Goal: Entertainment & Leisure: Browse casually

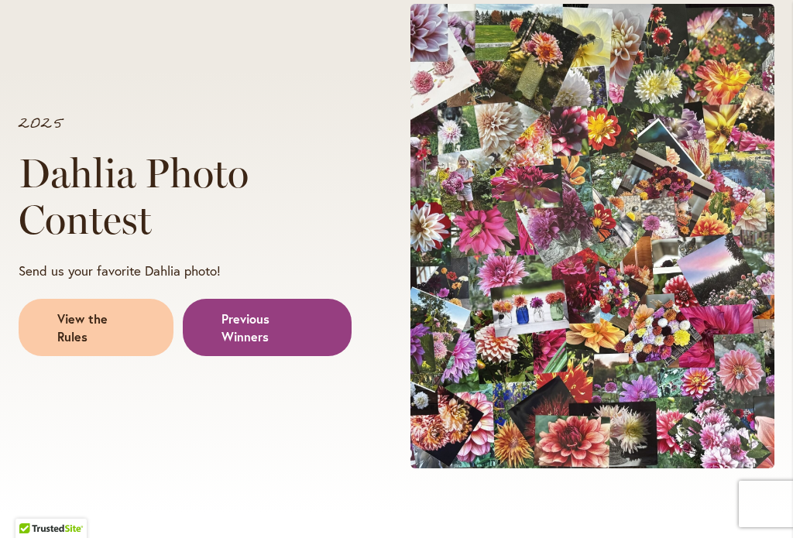
scroll to position [193, 0]
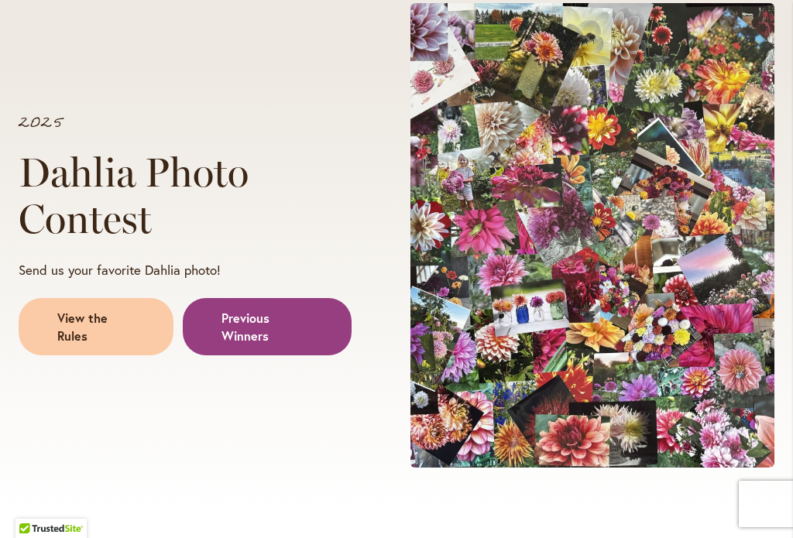
click at [80, 331] on span "View the Rules" at bounding box center [95, 327] width 77 height 35
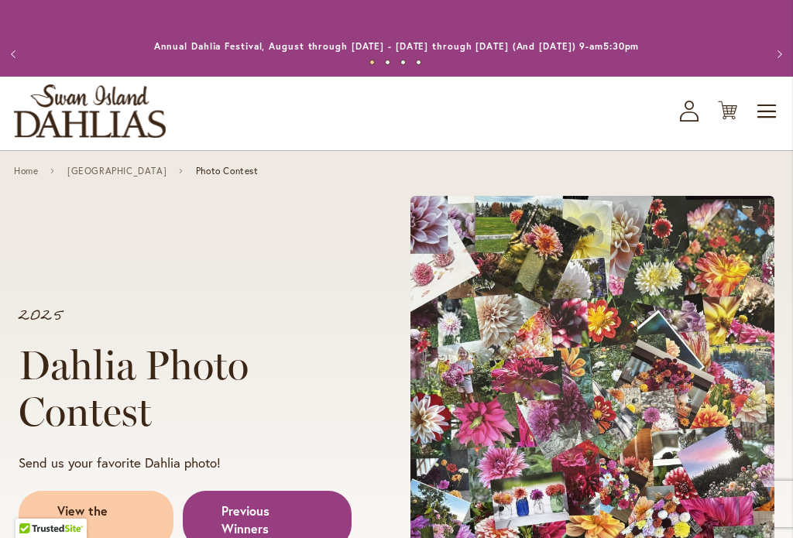
click at [26, 169] on link "Home" at bounding box center [26, 171] width 24 height 11
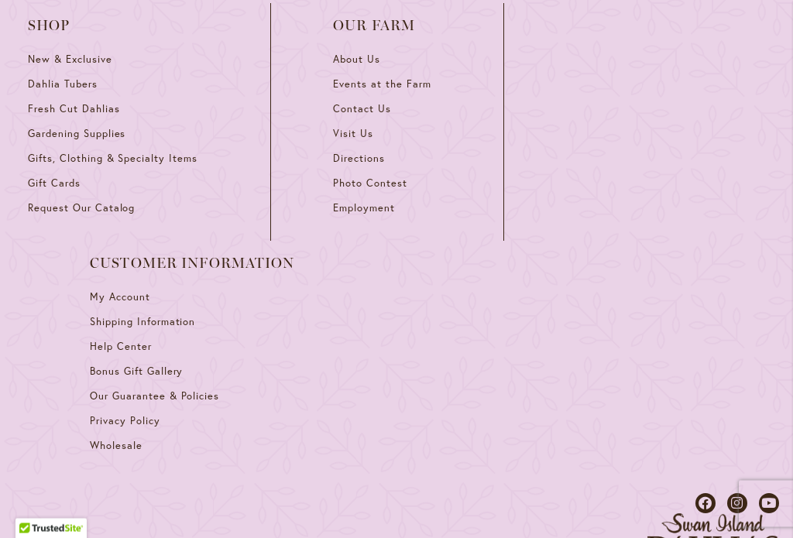
scroll to position [7092, 0]
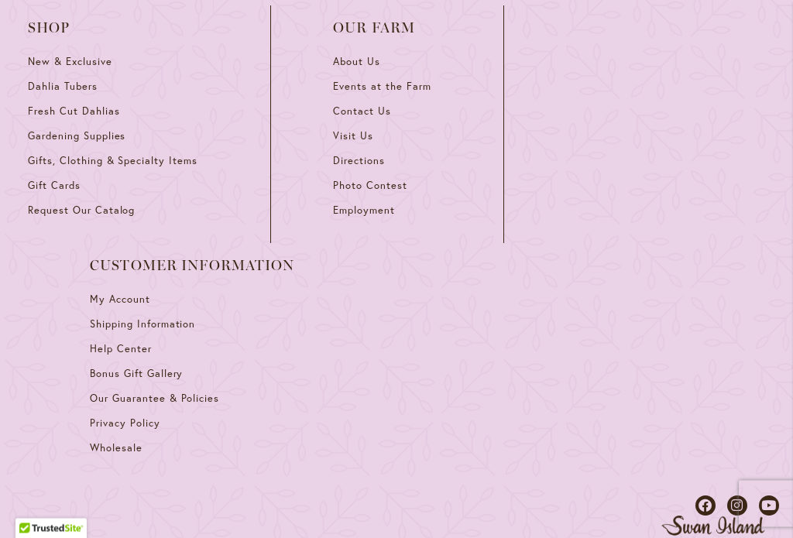
click at [389, 189] on span "Photo Contest" at bounding box center [370, 186] width 74 height 13
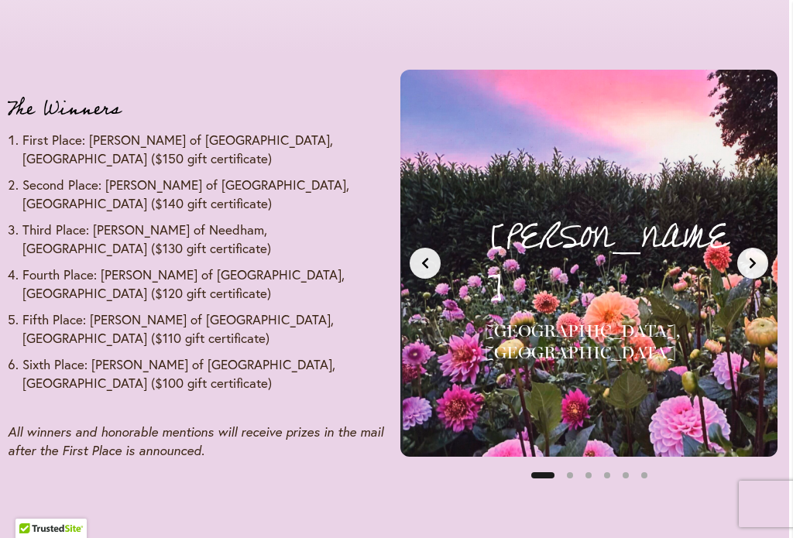
scroll to position [1829, 4]
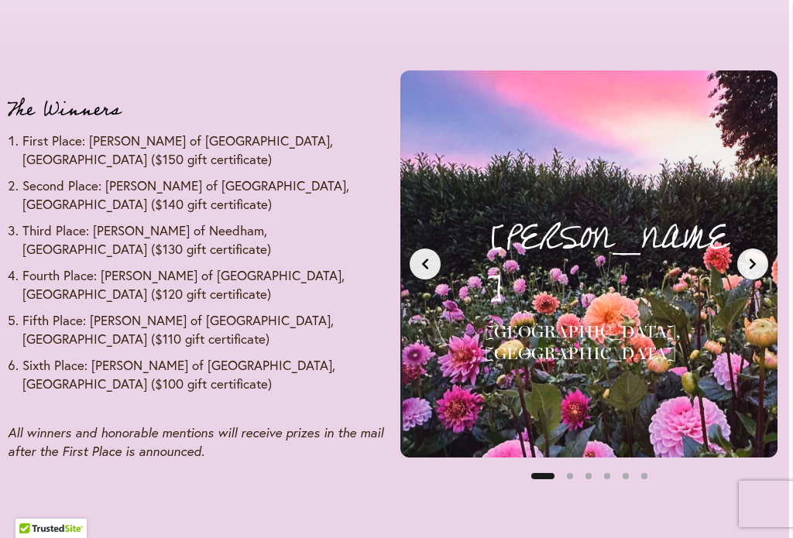
click at [758, 248] on button "Next slide" at bounding box center [752, 263] width 31 height 31
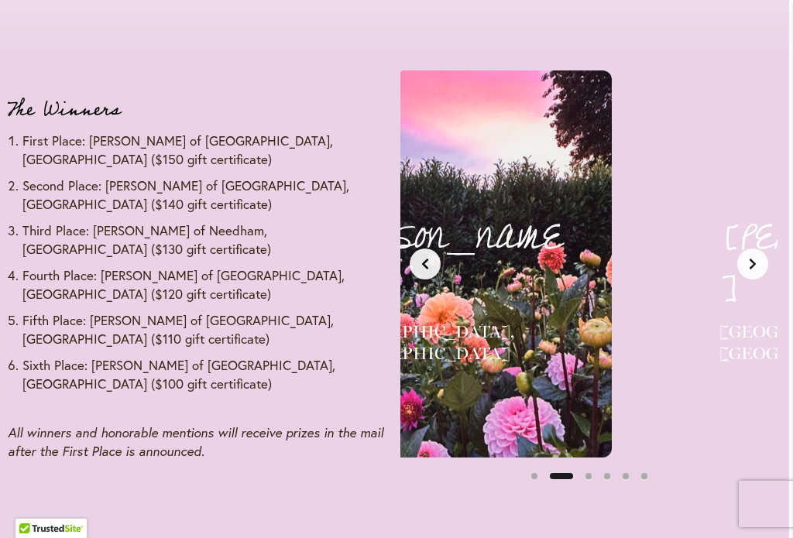
scroll to position [0, 400]
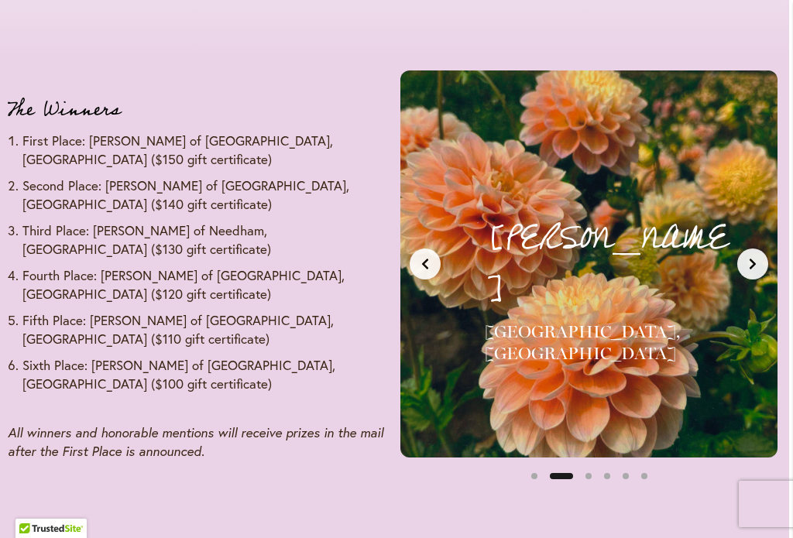
click at [751, 248] on button "Next slide" at bounding box center [752, 263] width 31 height 31
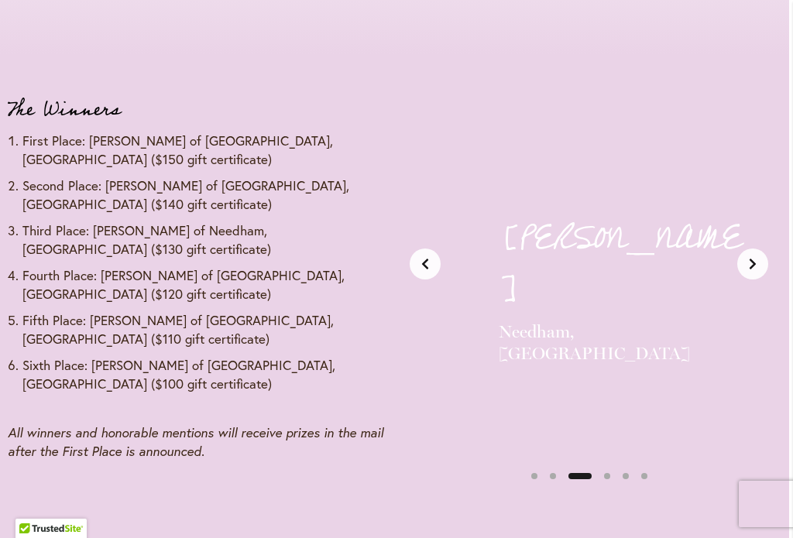
scroll to position [0, 800]
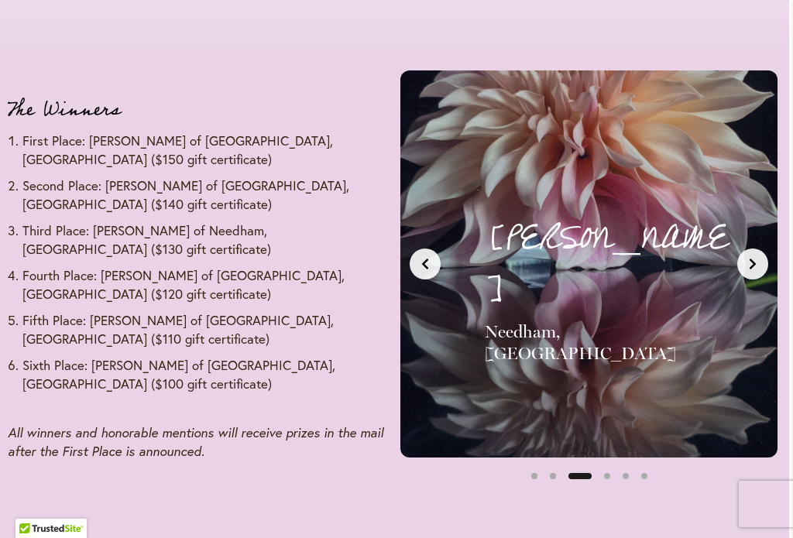
click at [753, 248] on button "Next slide" at bounding box center [752, 263] width 31 height 31
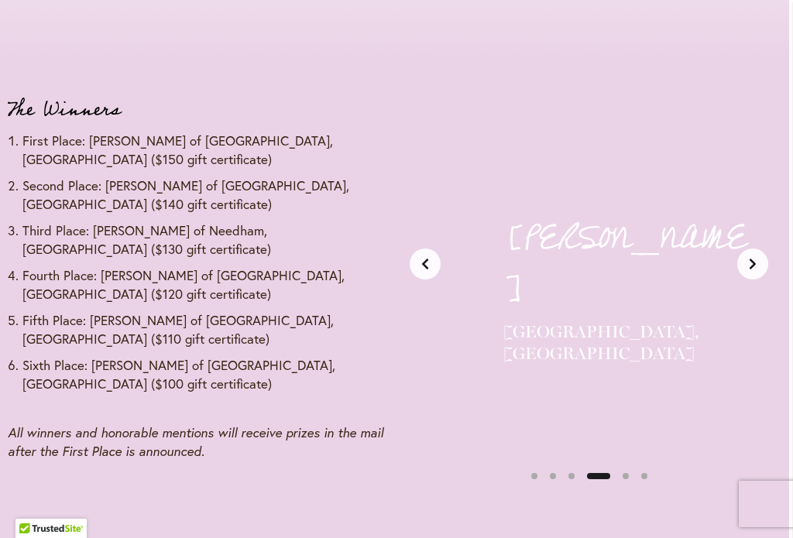
scroll to position [0, 1200]
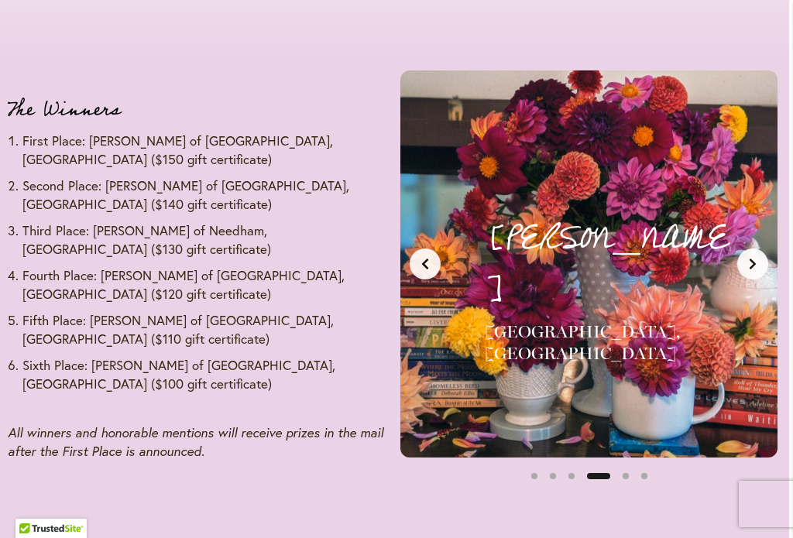
click at [765, 257] on button "Next slide" at bounding box center [752, 263] width 31 height 31
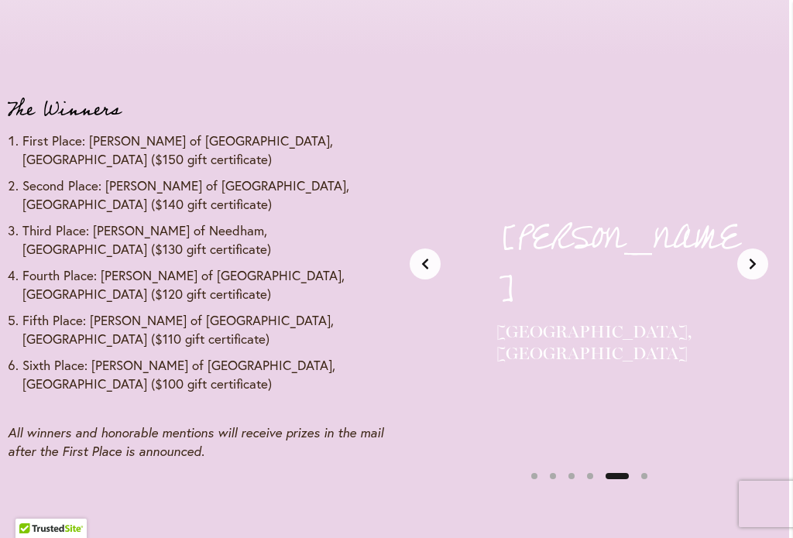
scroll to position [0, 1600]
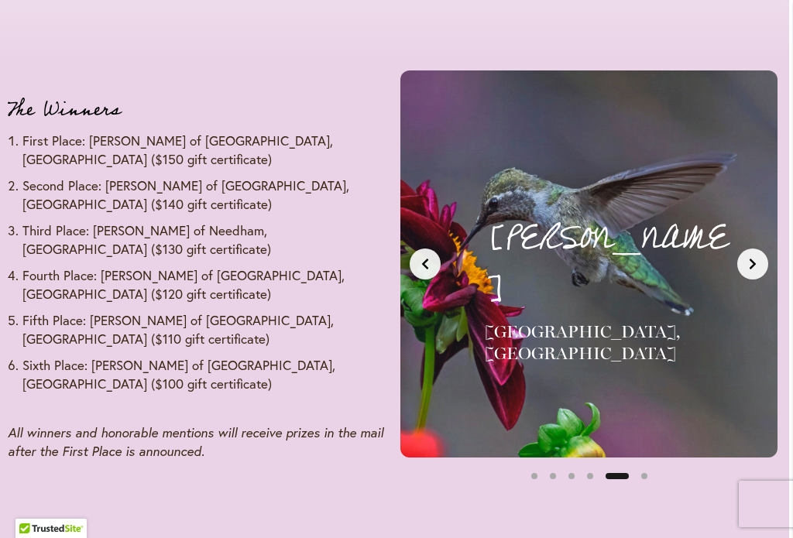
click at [767, 247] on div "Roger W. Portland, OR Fifth Place - $110 Gift Certificate" at bounding box center [588, 264] width 358 height 368
click at [758, 261] on button "Next slide" at bounding box center [752, 263] width 31 height 31
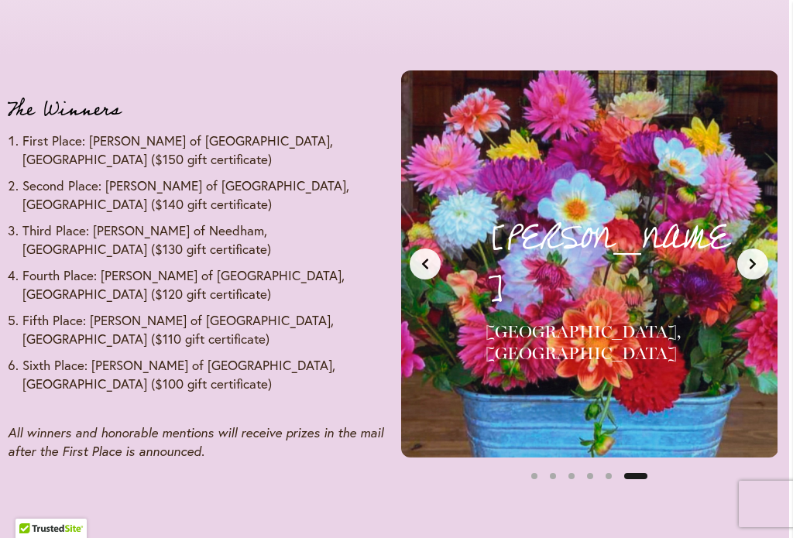
scroll to position [0, 2001]
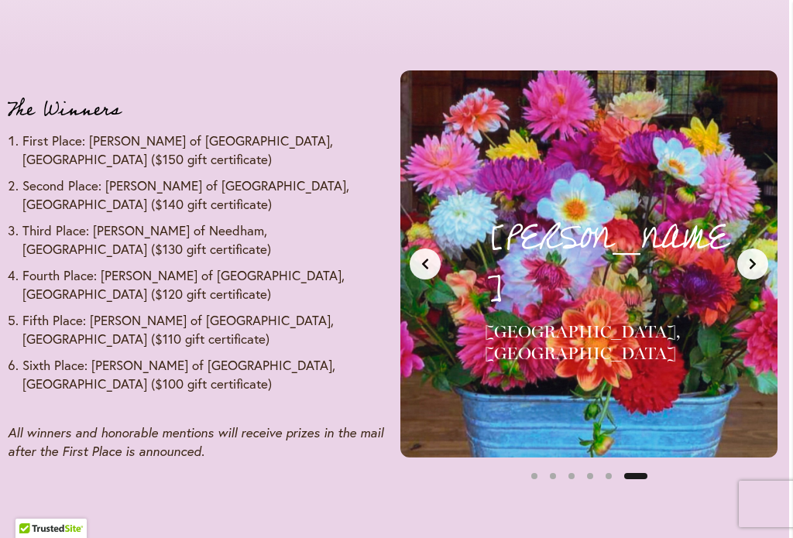
click at [747, 265] on button "Next slide" at bounding box center [752, 263] width 31 height 31
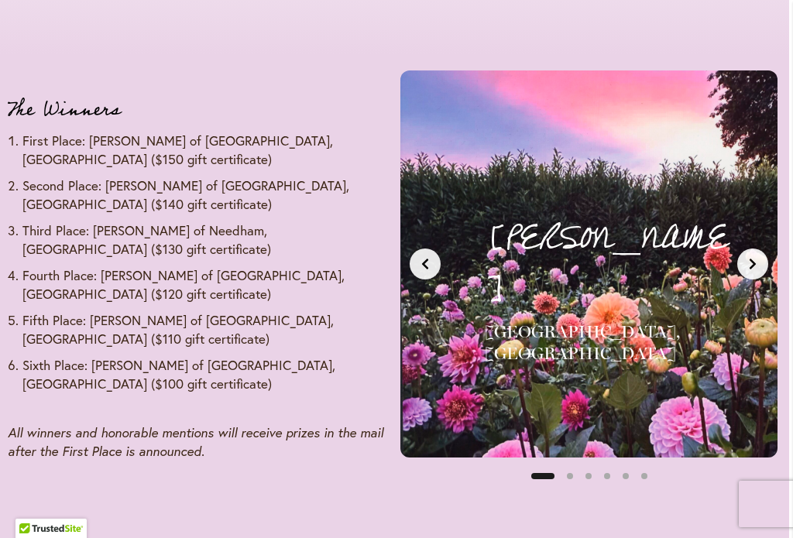
scroll to position [0, 0]
click at [758, 258] on icon "Next slide" at bounding box center [752, 264] width 12 height 12
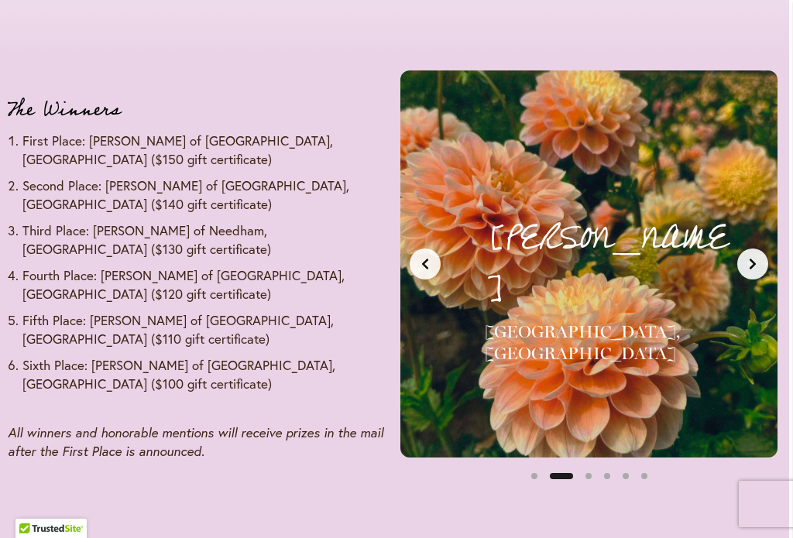
click at [752, 260] on icon "Next slide" at bounding box center [752, 264] width 12 height 12
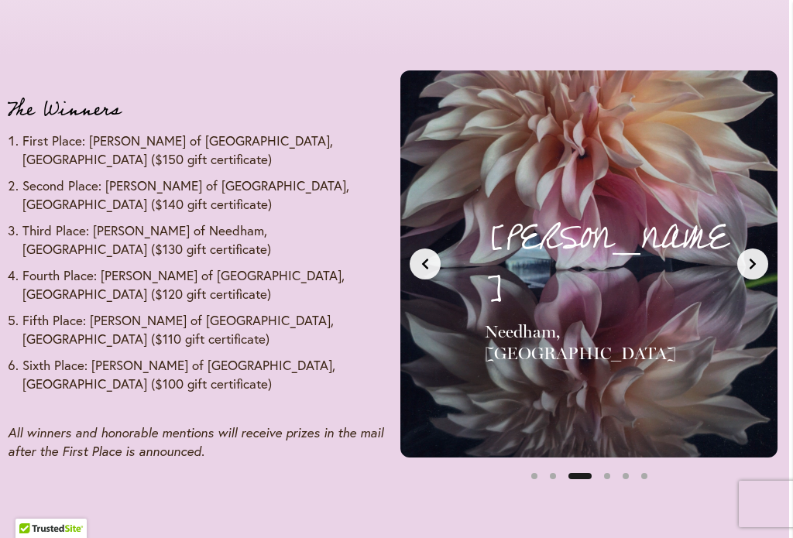
click at [758, 255] on button "Next slide" at bounding box center [752, 263] width 31 height 31
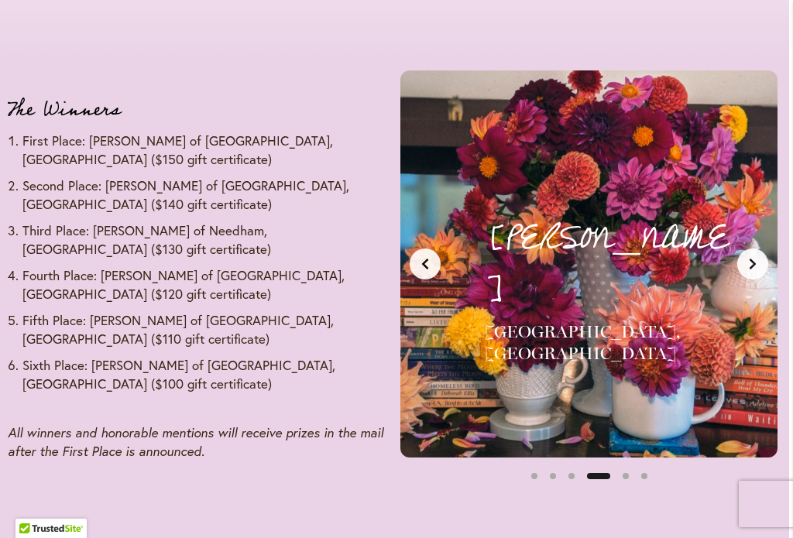
click at [758, 255] on button "Next slide" at bounding box center [752, 263] width 31 height 31
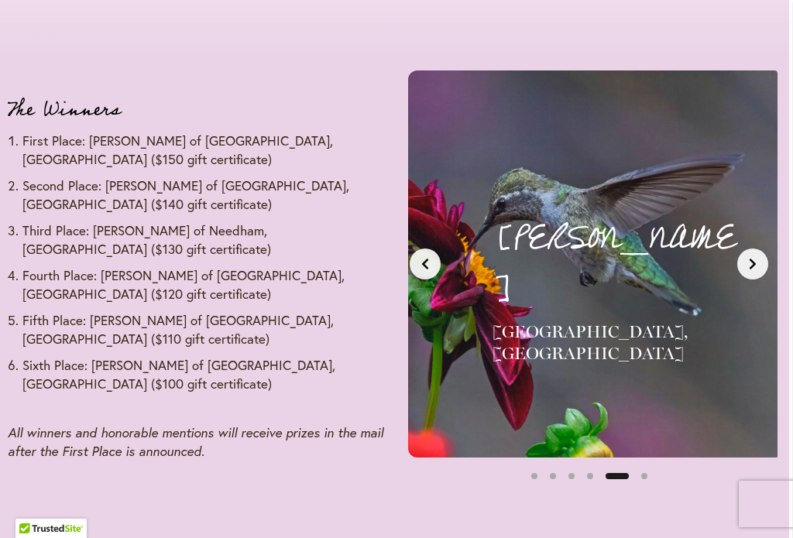
scroll to position [0, 1600]
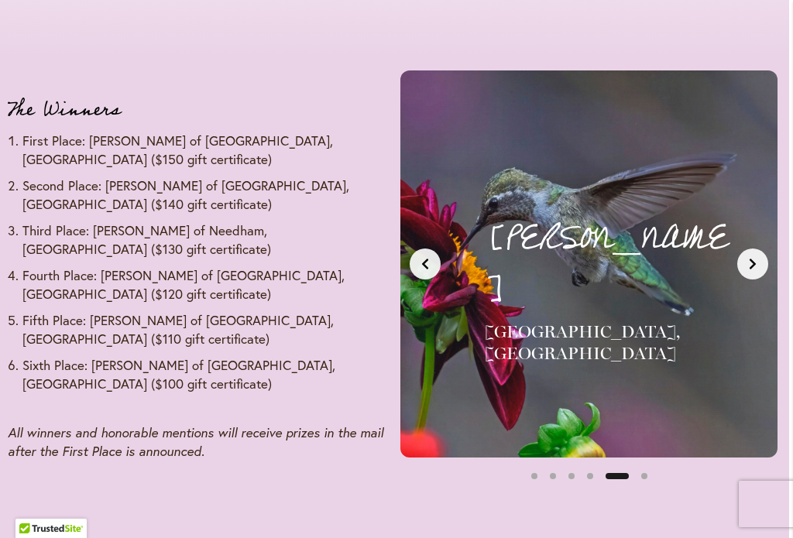
click at [758, 255] on button "Next slide" at bounding box center [752, 263] width 31 height 31
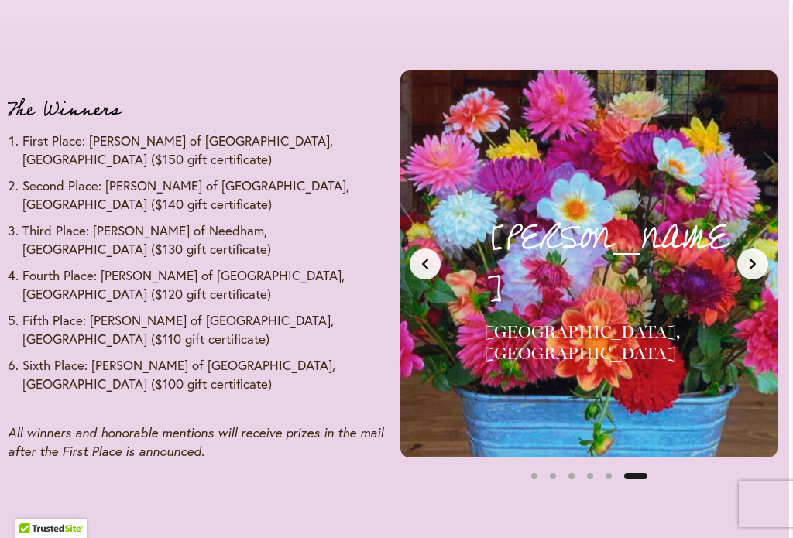
scroll to position [0, 2001]
click at [762, 256] on button "Next slide" at bounding box center [752, 263] width 31 height 31
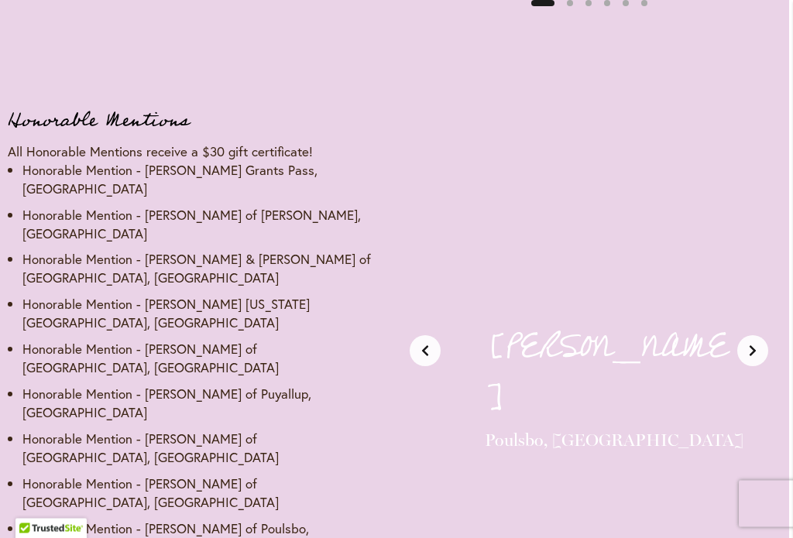
scroll to position [2302, 4]
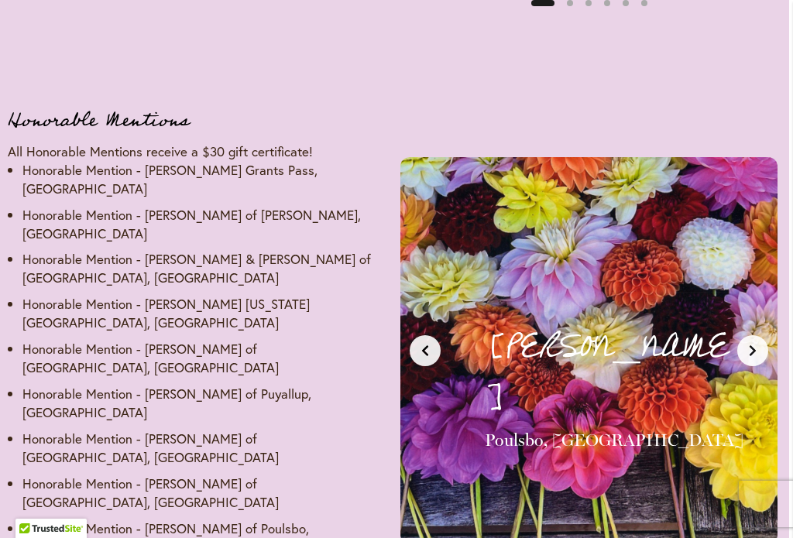
click at [762, 335] on button "Next slide" at bounding box center [752, 350] width 31 height 31
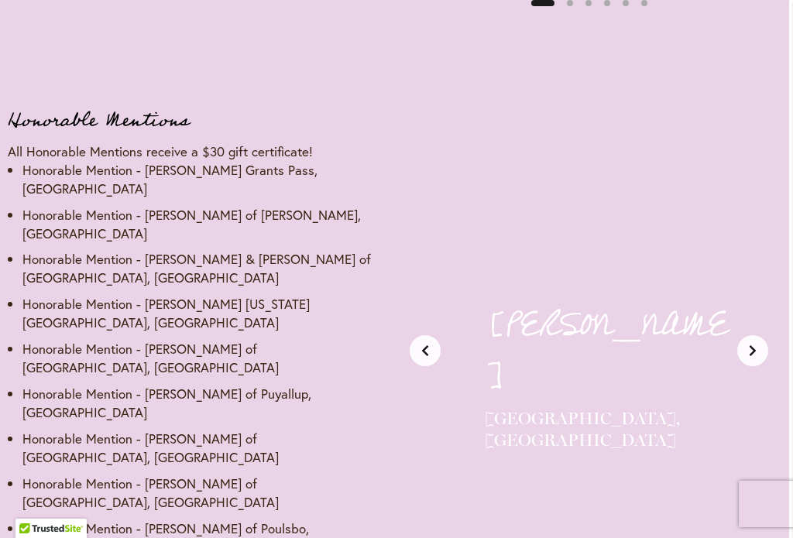
scroll to position [0, 400]
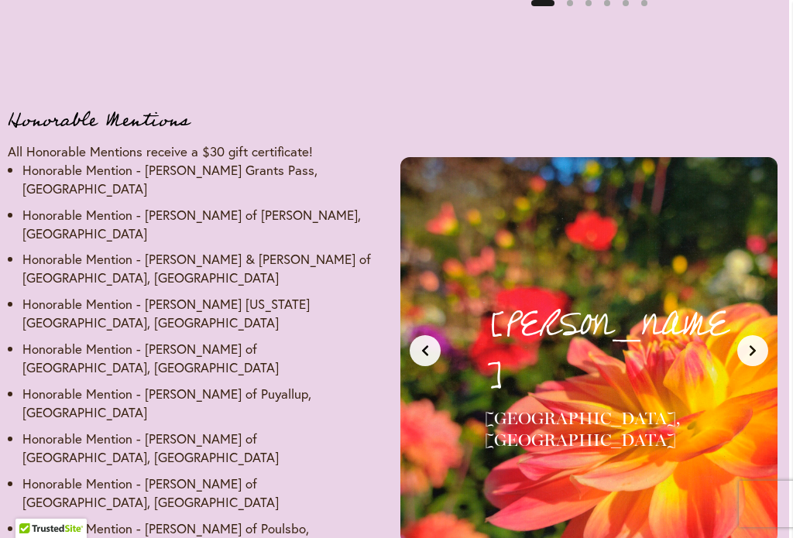
click at [767, 335] on button "Next slide" at bounding box center [752, 350] width 31 height 31
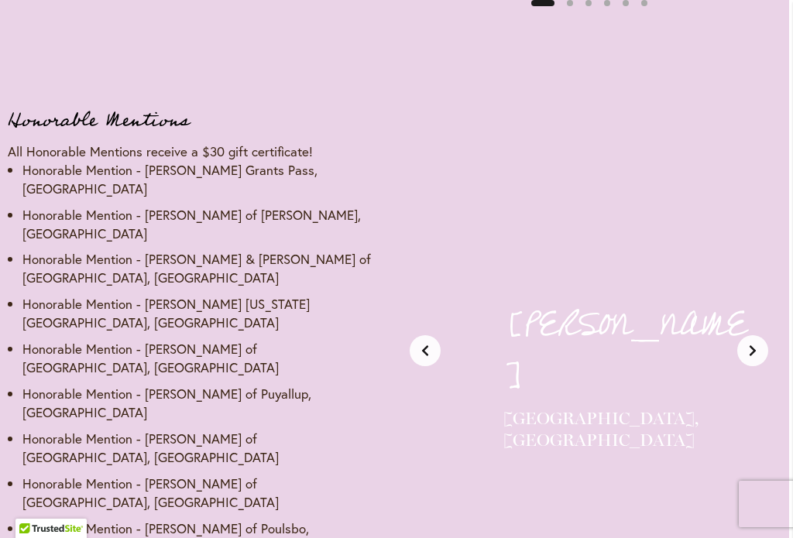
scroll to position [0, 800]
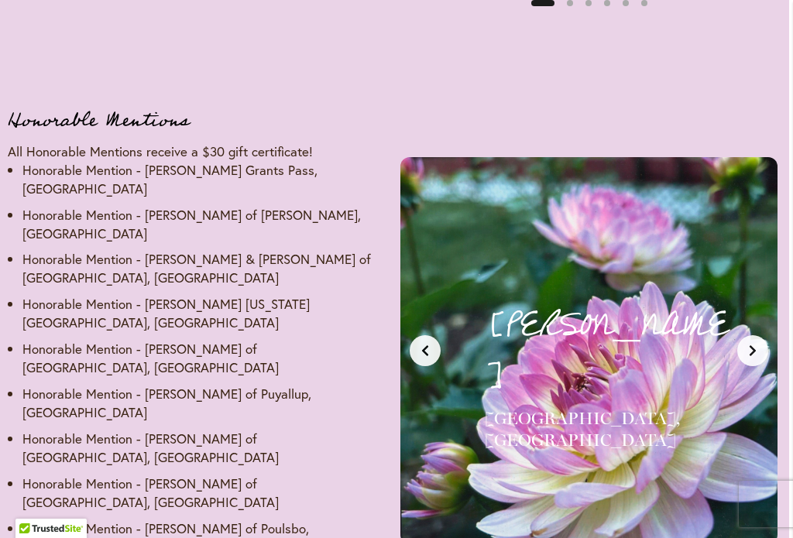
click at [764, 335] on button "Next slide" at bounding box center [752, 350] width 31 height 31
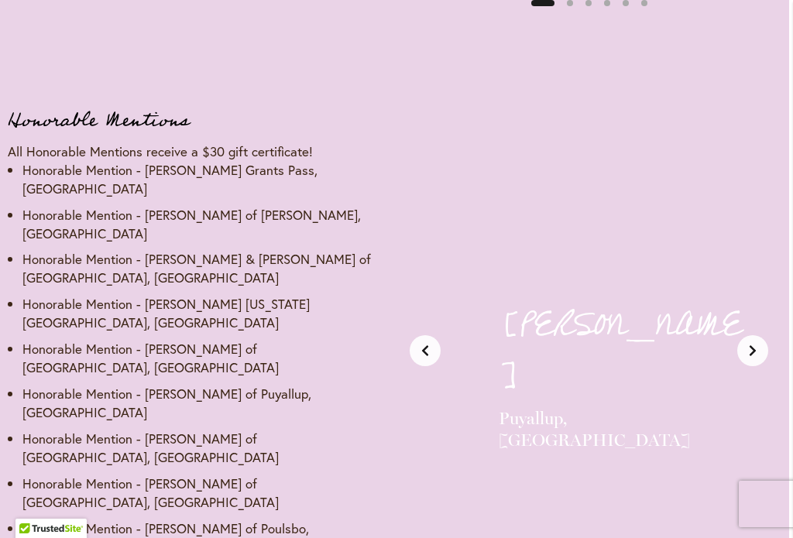
scroll to position [0, 1200]
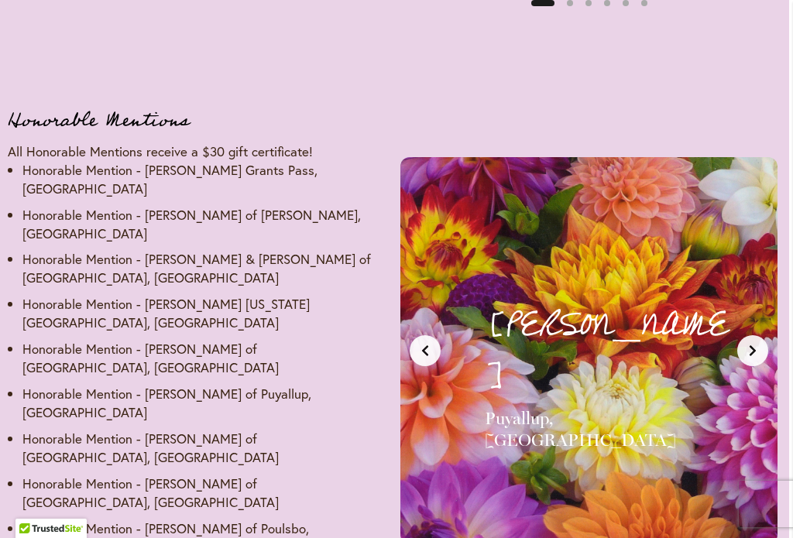
click at [765, 335] on button "Next slide" at bounding box center [752, 350] width 31 height 31
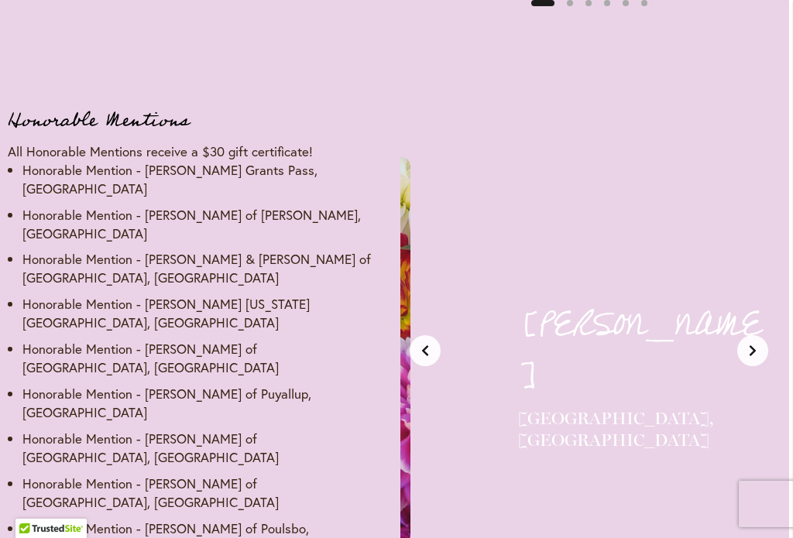
scroll to position [0, 1600]
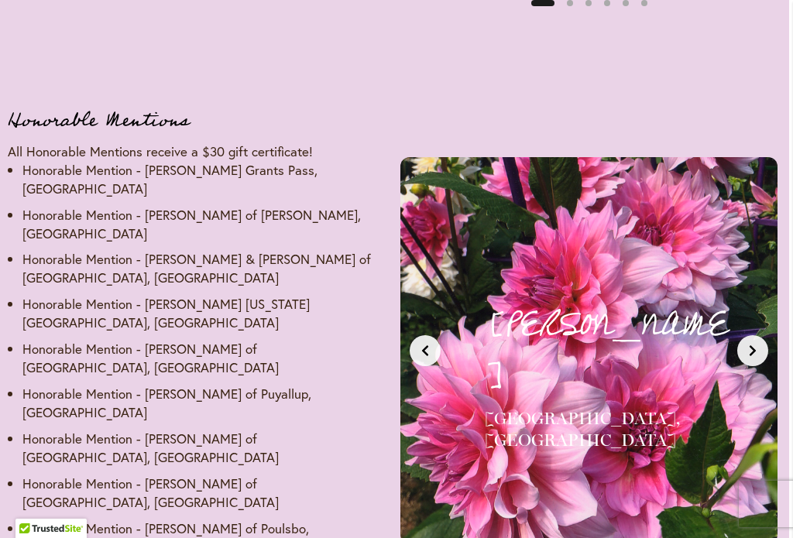
click at [772, 286] on div "Suzanne W. Vancouver, WA Honorable Mention - $30 Gift Certificate" at bounding box center [588, 350] width 377 height 387
click at [762, 335] on button "Next slide" at bounding box center [752, 350] width 31 height 31
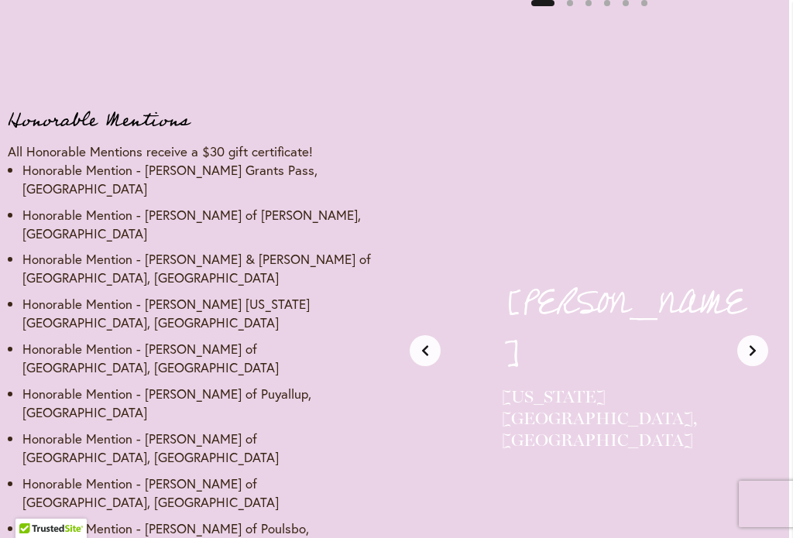
scroll to position [0, 2001]
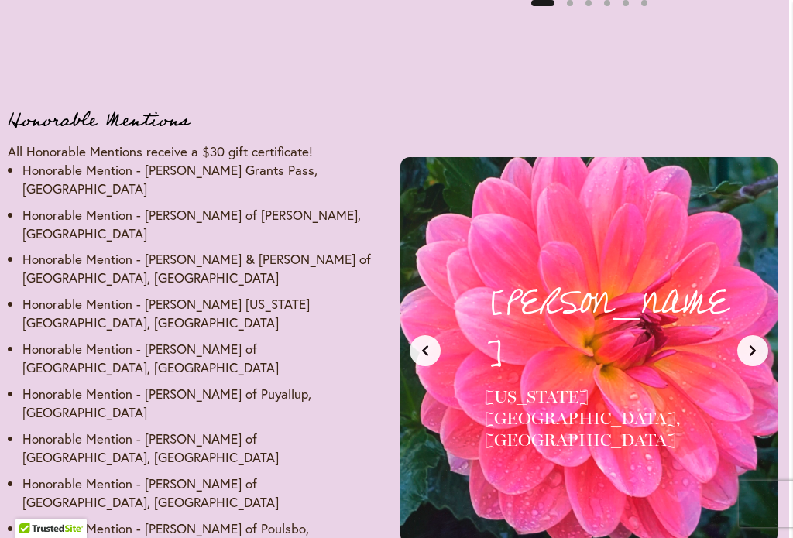
click at [758, 335] on button "Next slide" at bounding box center [752, 350] width 31 height 31
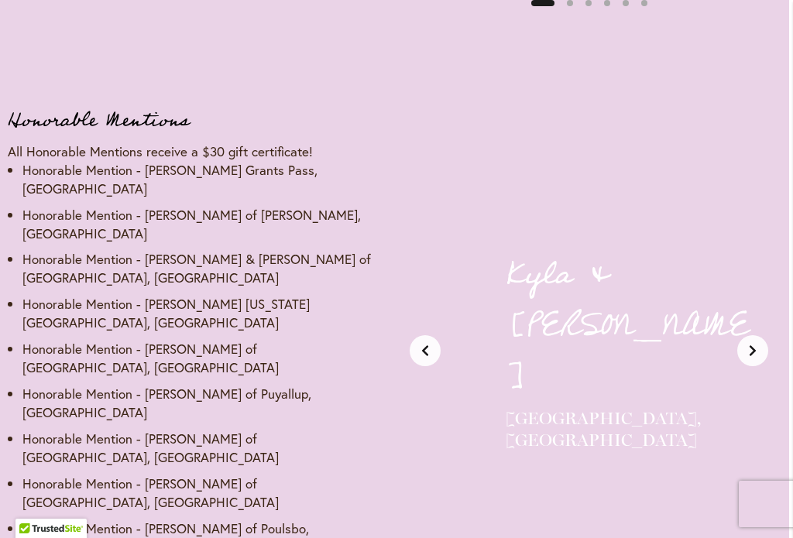
scroll to position [0, 2401]
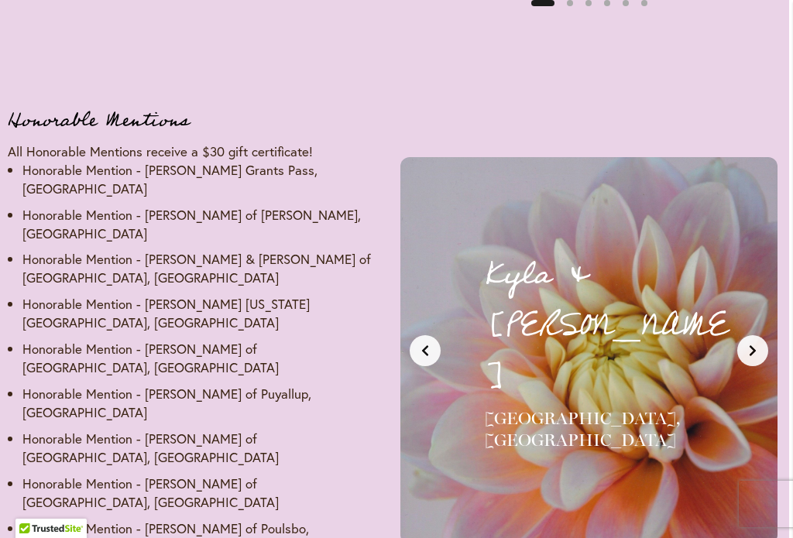
click at [748, 344] on icon "Next slide" at bounding box center [752, 350] width 12 height 12
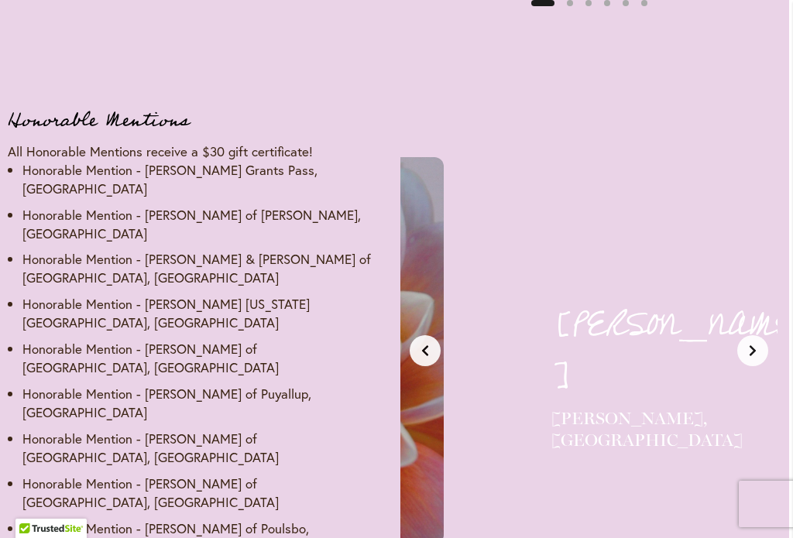
scroll to position [0, 2801]
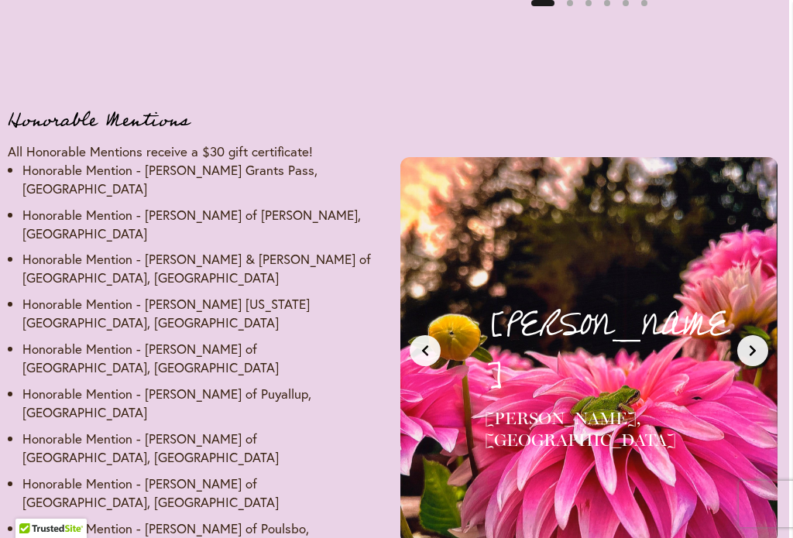
click at [752, 344] on icon "Next slide" at bounding box center [752, 350] width 12 height 12
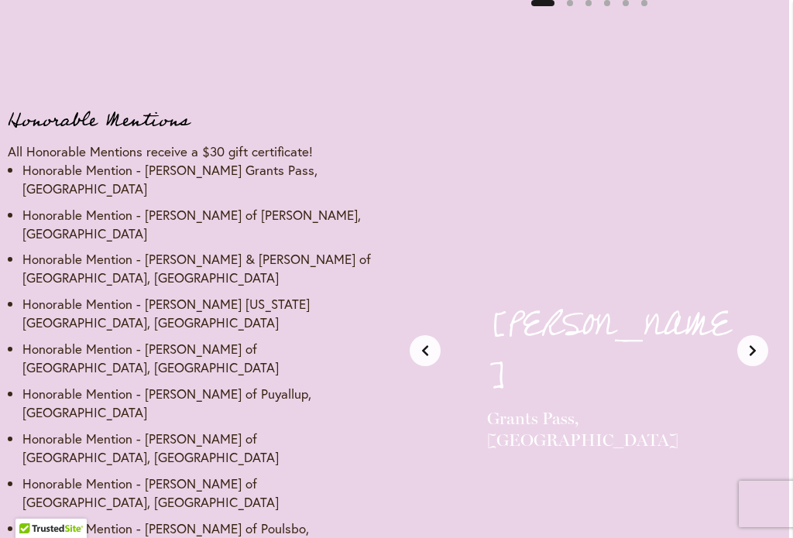
scroll to position [0, 3201]
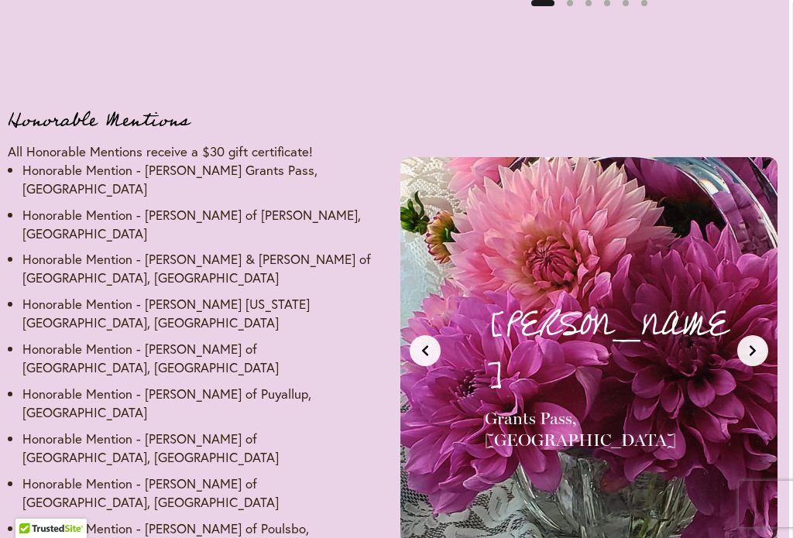
click at [760, 335] on button "Next slide" at bounding box center [752, 350] width 31 height 31
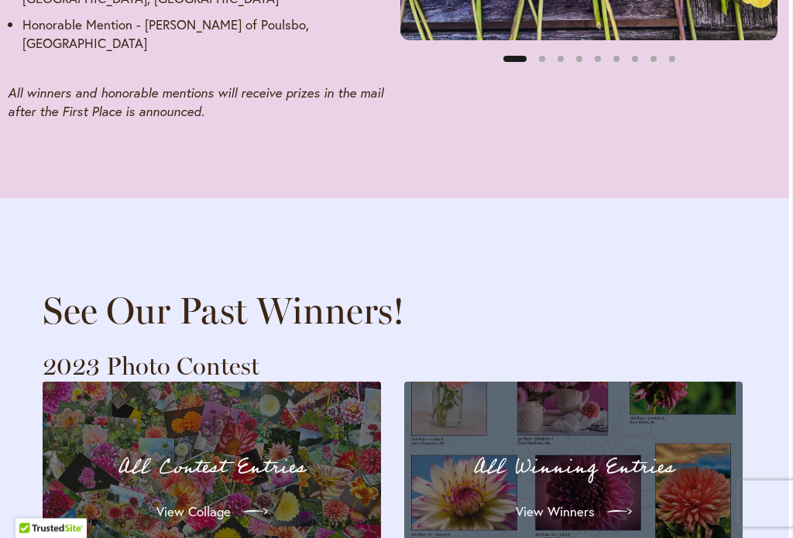
scroll to position [2806, 4]
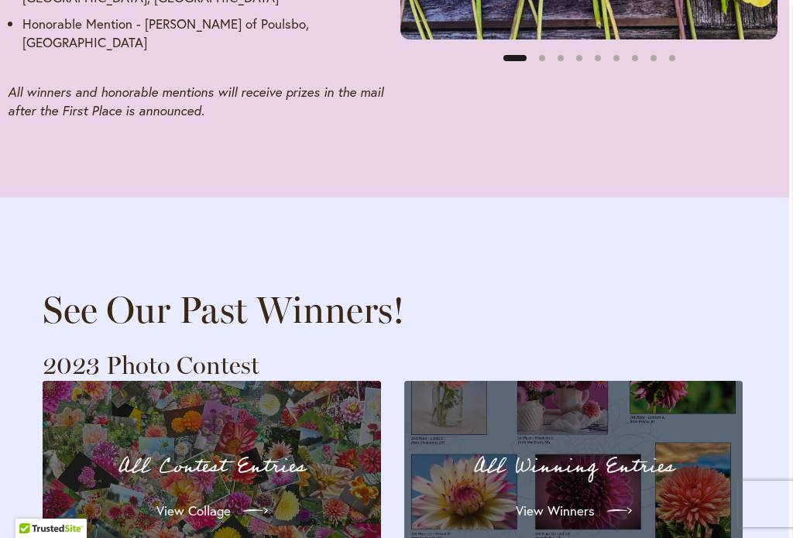
click at [571, 502] on span "View Winners" at bounding box center [554, 511] width 79 height 19
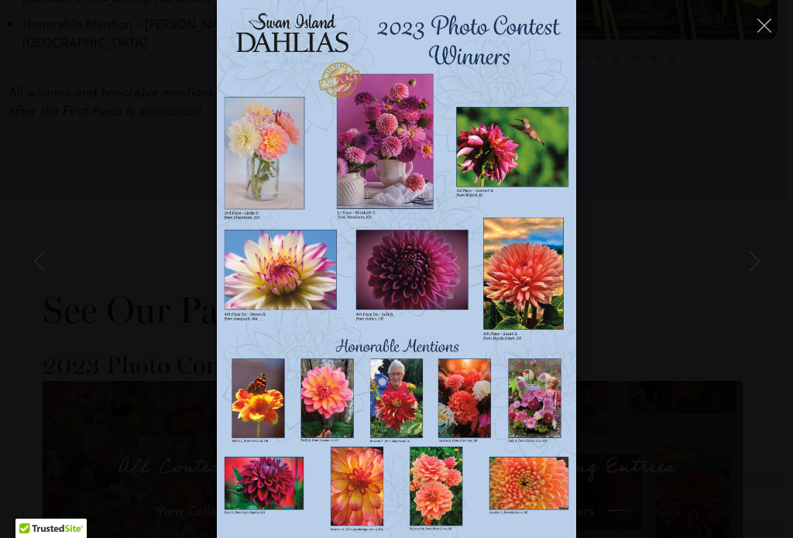
click at [409, 408] on img at bounding box center [396, 269] width 358 height 538
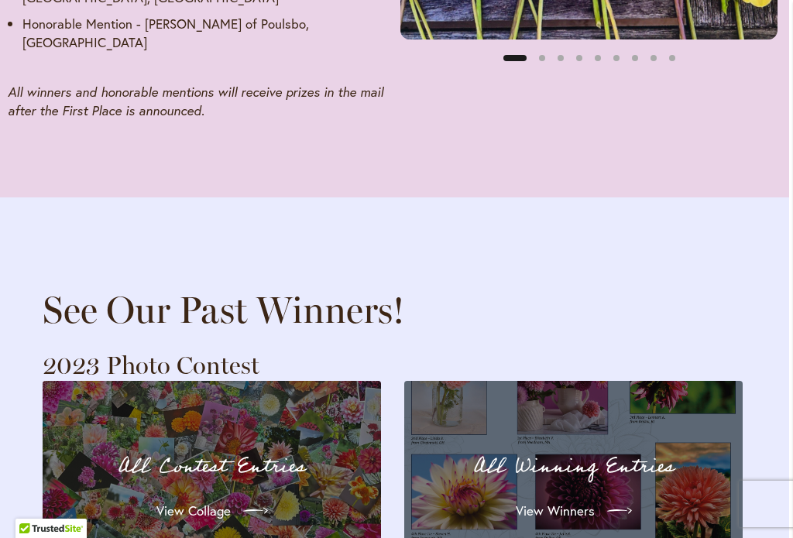
click at [687, 489] on div "View Winners" at bounding box center [573, 510] width 282 height 43
click at [608, 498] on icon at bounding box center [619, 510] width 25 height 25
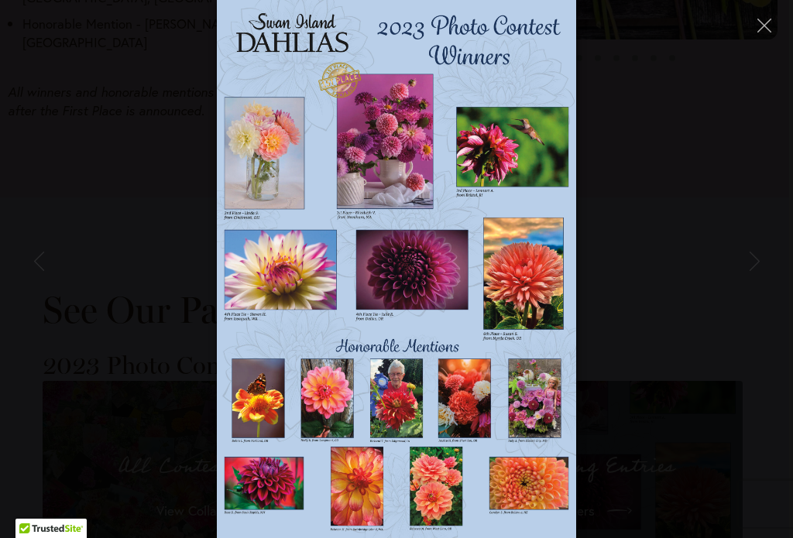
click at [405, 406] on img at bounding box center [396, 269] width 358 height 538
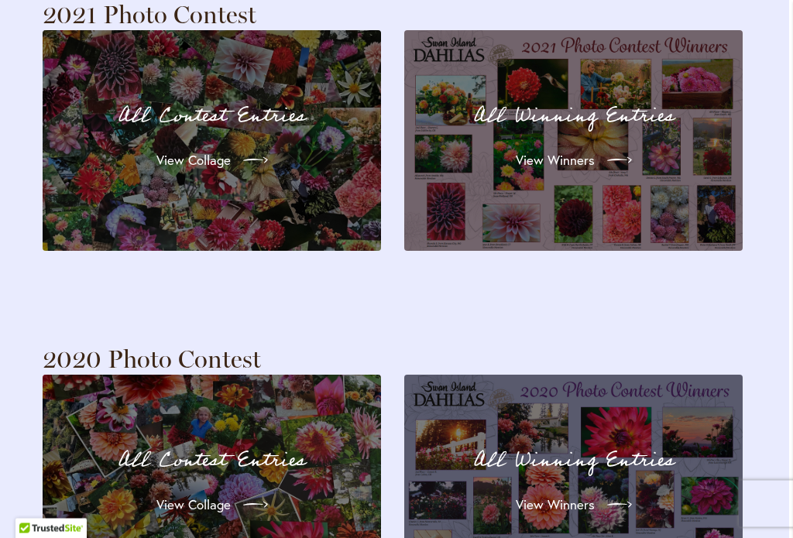
scroll to position [3848, 4]
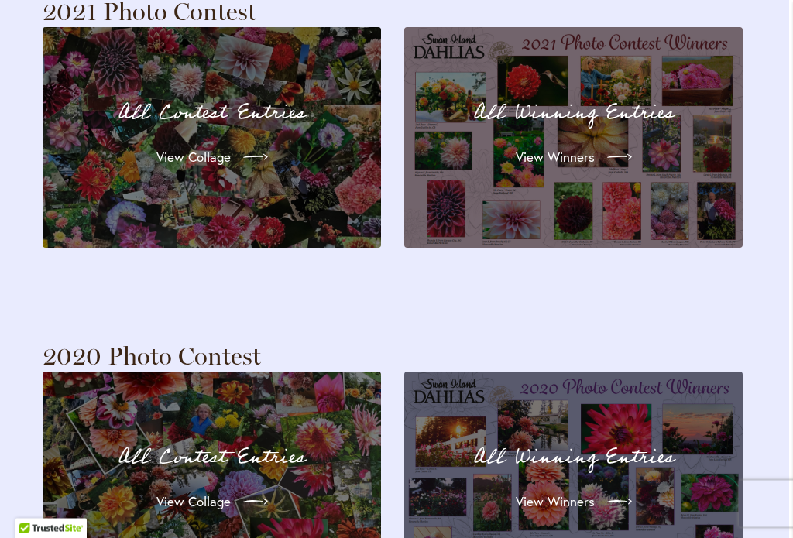
click at [678, 481] on div "View Winners" at bounding box center [573, 502] width 282 height 43
click at [693, 481] on div "View Winners" at bounding box center [573, 502] width 282 height 43
click at [612, 489] on icon at bounding box center [619, 501] width 25 height 25
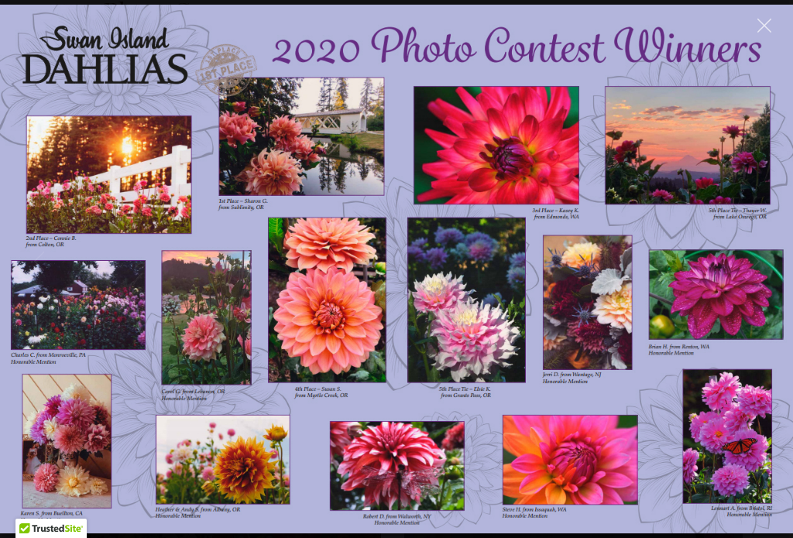
click at [769, 19] on icon "Close" at bounding box center [764, 26] width 14 height 14
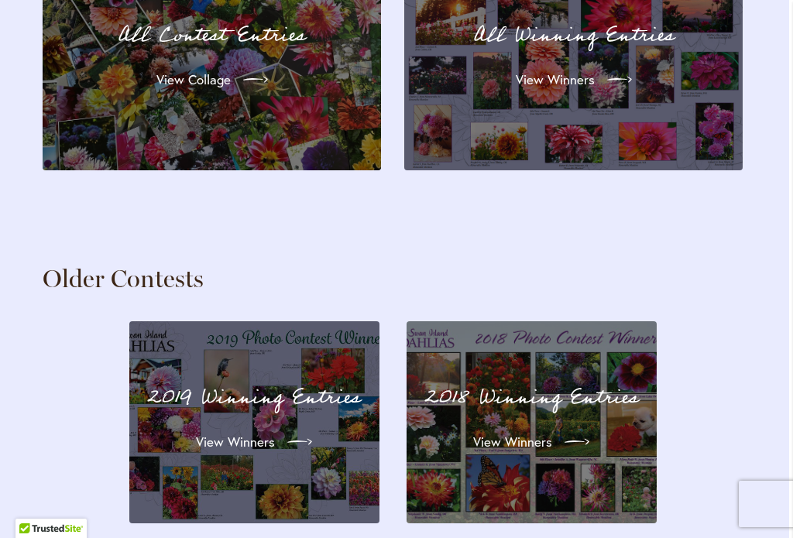
scroll to position [4271, 4]
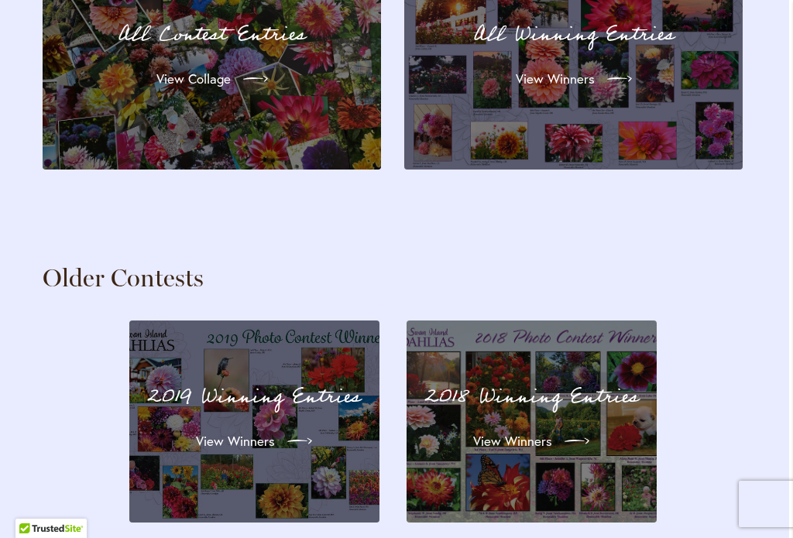
click at [618, 419] on div "View Winners" at bounding box center [531, 440] width 213 height 43
click at [529, 432] on span "View Winners" at bounding box center [512, 441] width 79 height 19
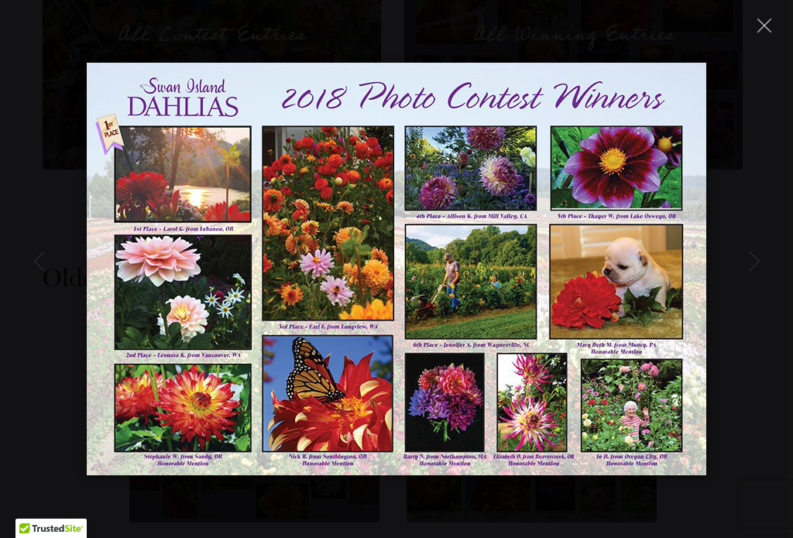
click at [649, 422] on img at bounding box center [396, 269] width 619 height 413
click at [649, 432] on img at bounding box center [396, 269] width 619 height 413
click at [645, 438] on img at bounding box center [396, 269] width 619 height 413
click at [659, 123] on img at bounding box center [396, 269] width 619 height 413
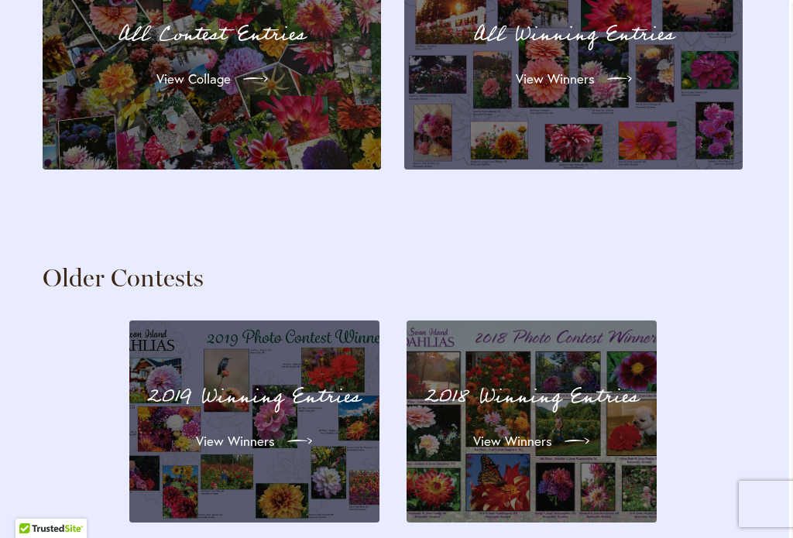
click at [647, 385] on div "2018 Winning Entries View Winners" at bounding box center [531, 421] width 250 height 202
click at [649, 381] on div "2018 Winning Entries View Winners" at bounding box center [531, 421] width 250 height 202
click at [616, 385] on div "2018 Winning Entries View Winners" at bounding box center [531, 421] width 213 height 165
click at [569, 429] on icon at bounding box center [576, 441] width 25 height 25
